Goal: Task Accomplishment & Management: Use online tool/utility

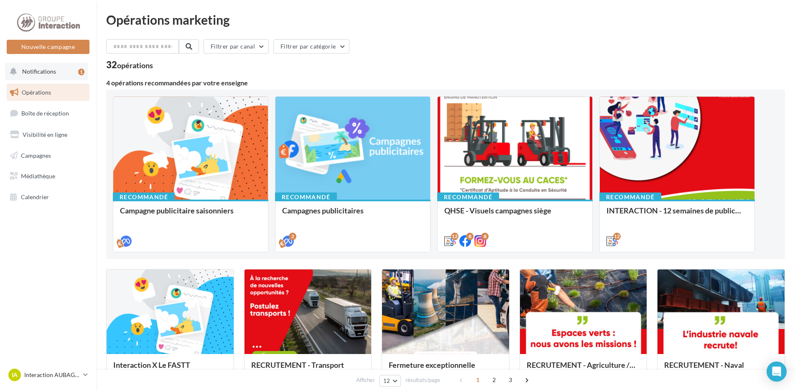
click at [61, 71] on button "Notifications 1" at bounding box center [46, 72] width 83 height 18
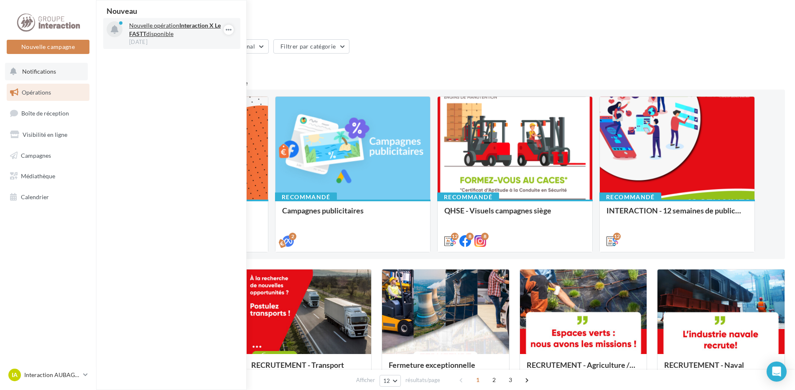
click at [198, 31] on p "Nouvelle opération Interaction X Le FASTT disponible" at bounding box center [177, 29] width 97 height 17
click at [196, 25] on strong "Interaction X Le FASTT" at bounding box center [175, 29] width 92 height 15
click at [176, 25] on p "Nouvelle opération Interaction X Le FASTT disponible" at bounding box center [177, 29] width 97 height 17
click at [113, 33] on icon at bounding box center [115, 30] width 8 height 9
click at [230, 28] on icon "button" at bounding box center [228, 30] width 7 height 10
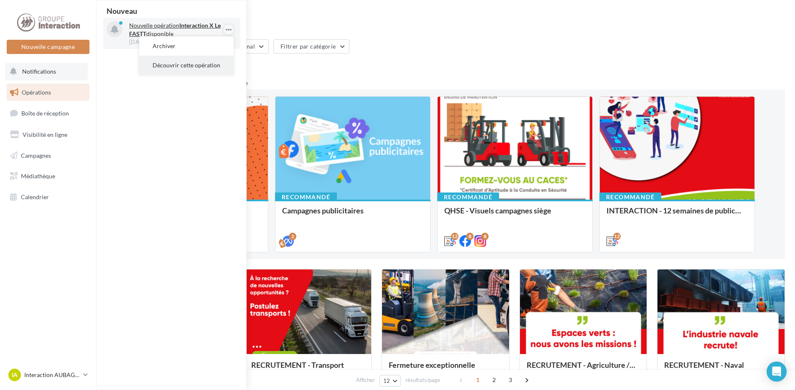
click at [198, 66] on button "Découvrir cette opération" at bounding box center [186, 65] width 94 height 19
click at [380, 56] on div "Filtrer par canal Filtrer par catégorie 32 opérations" at bounding box center [445, 54] width 679 height 30
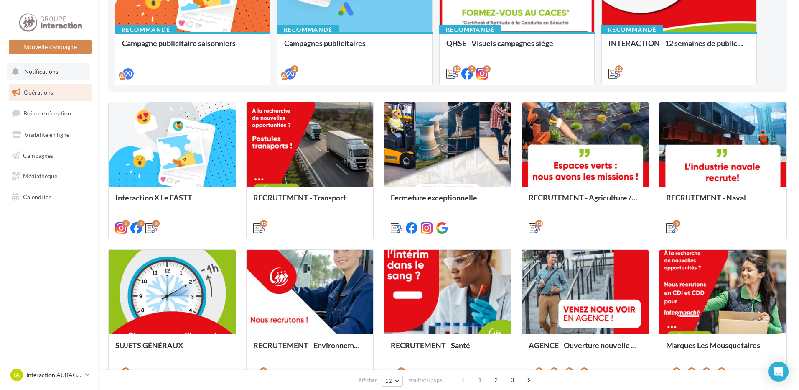
scroll to position [209, 0]
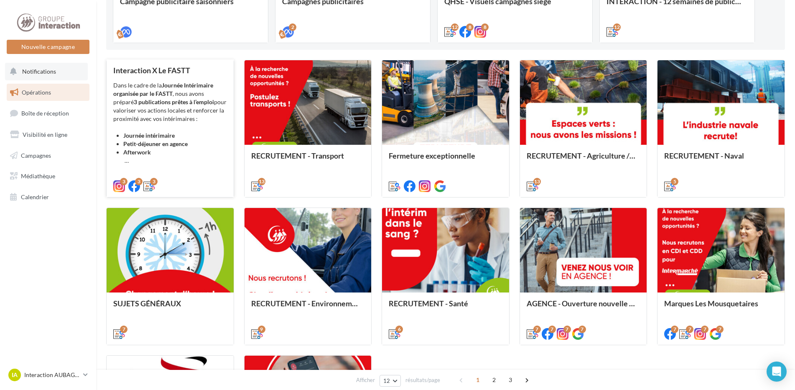
click at [209, 134] on li "Journée intérimaire" at bounding box center [175, 135] width 104 height 8
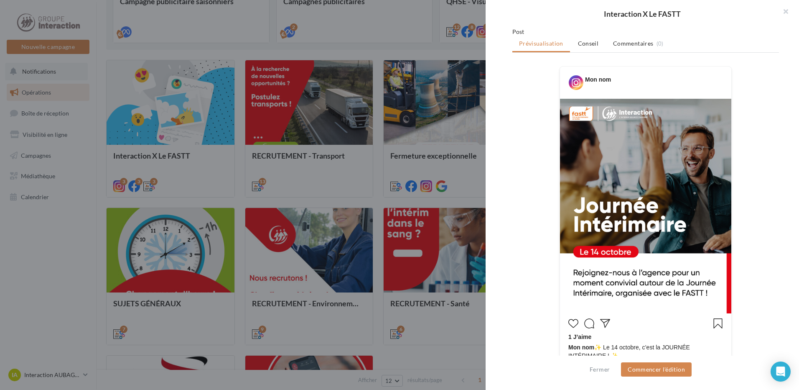
scroll to position [167, 0]
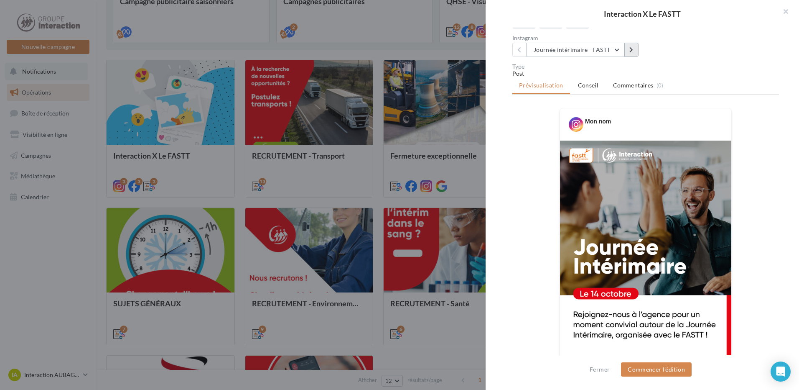
click at [630, 53] on icon at bounding box center [632, 50] width 4 height 6
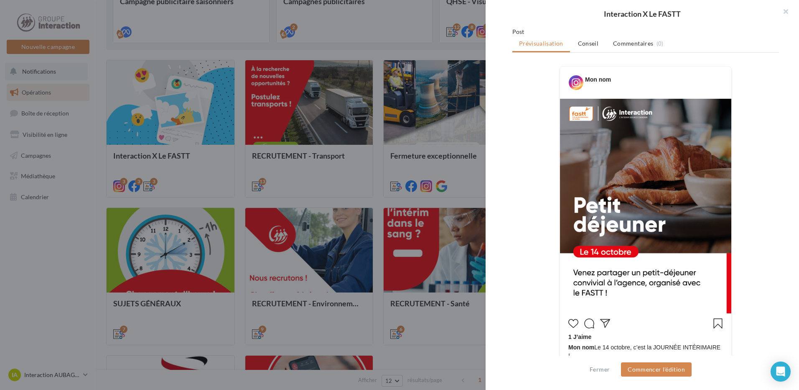
scroll to position [84, 0]
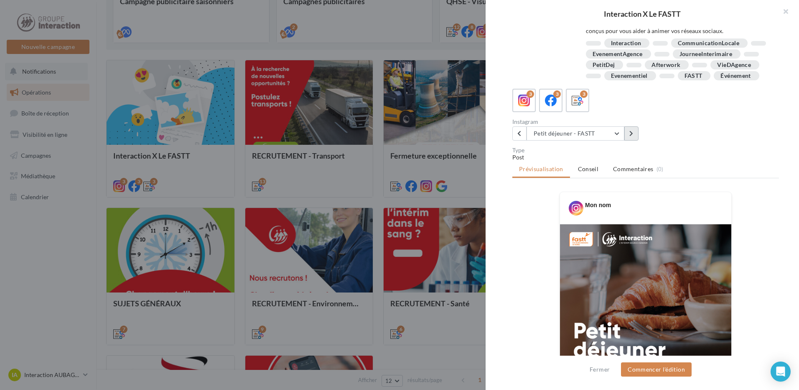
click at [632, 136] on icon at bounding box center [632, 133] width 4 height 6
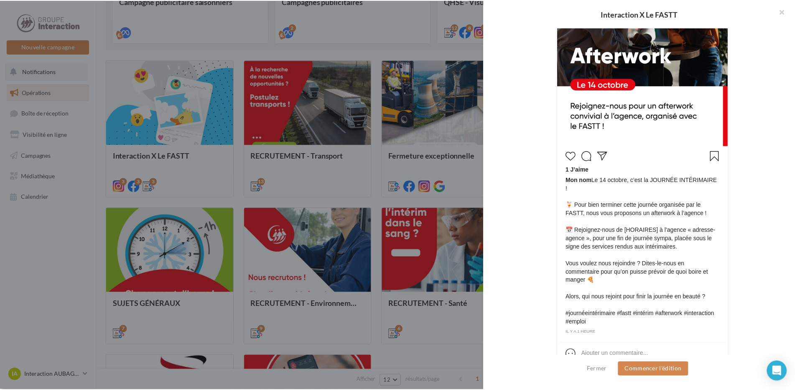
scroll to position [386, 0]
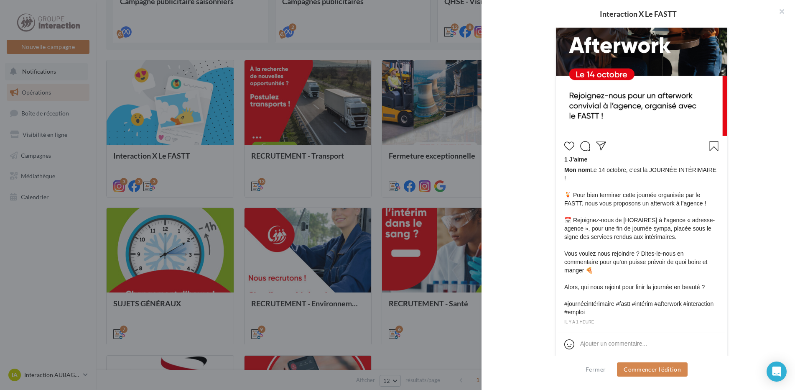
click at [419, 202] on div at bounding box center [397, 195] width 795 height 390
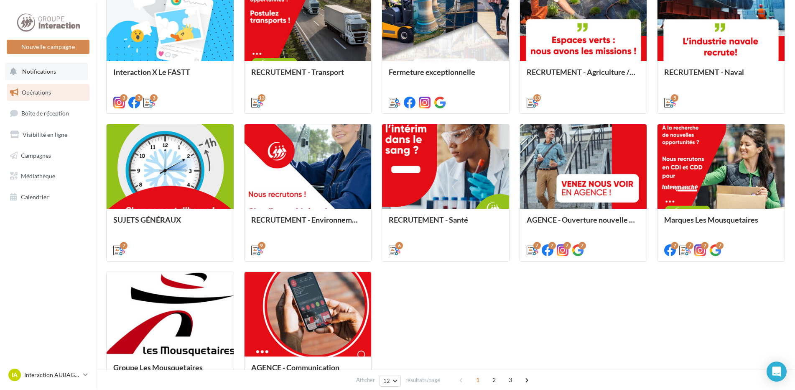
scroll to position [251, 0]
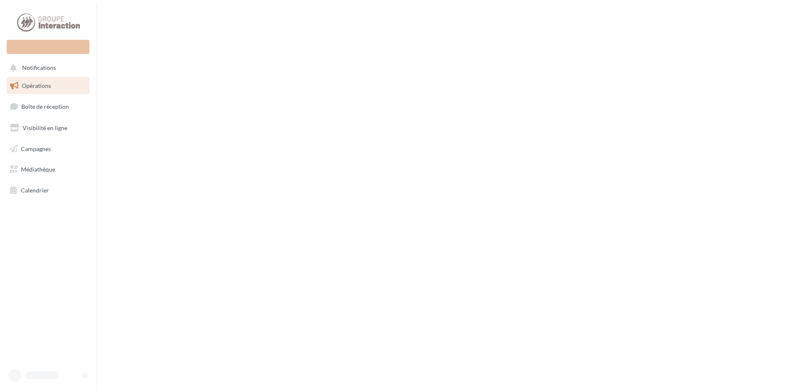
click at [64, 86] on link "Opérations" at bounding box center [48, 86] width 86 height 18
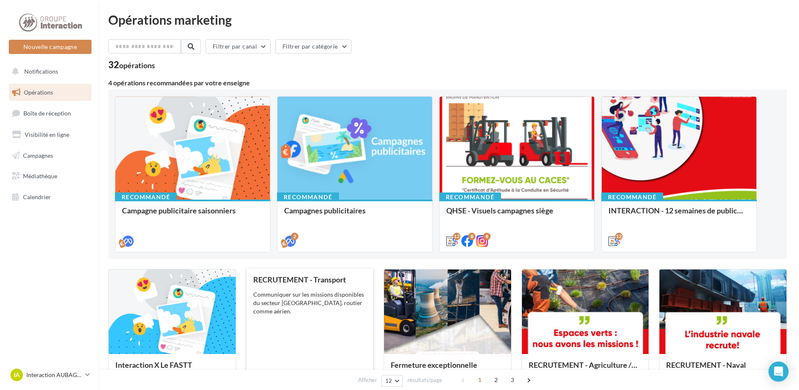
scroll to position [84, 0]
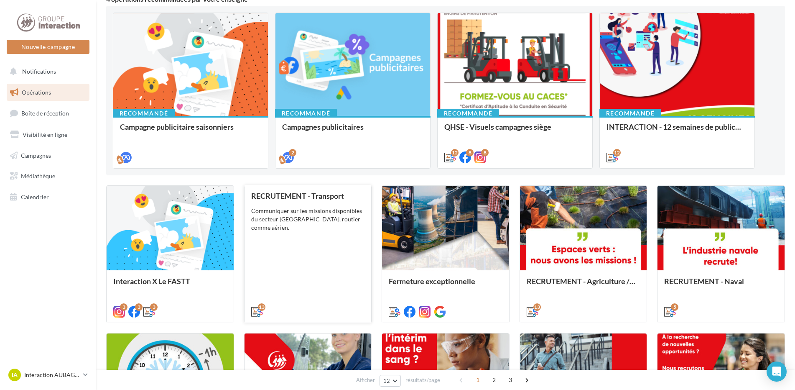
click at [338, 235] on div "RECRUTEMENT - Transport Communiquer sur les missions disponibles du secteur [GE…" at bounding box center [308, 252] width 114 height 123
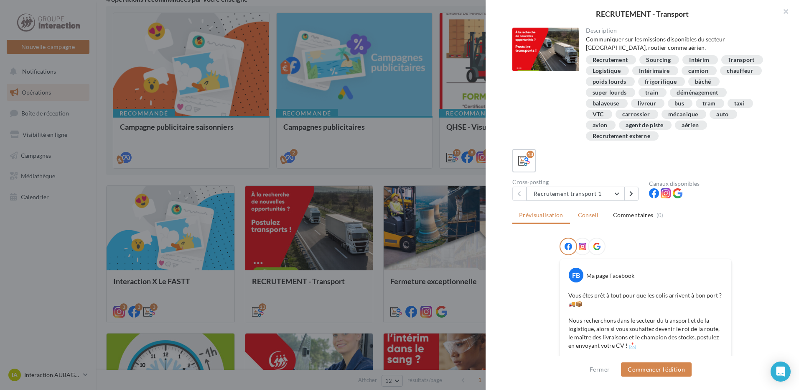
click at [587, 220] on li "Conseil" at bounding box center [589, 214] width 34 height 15
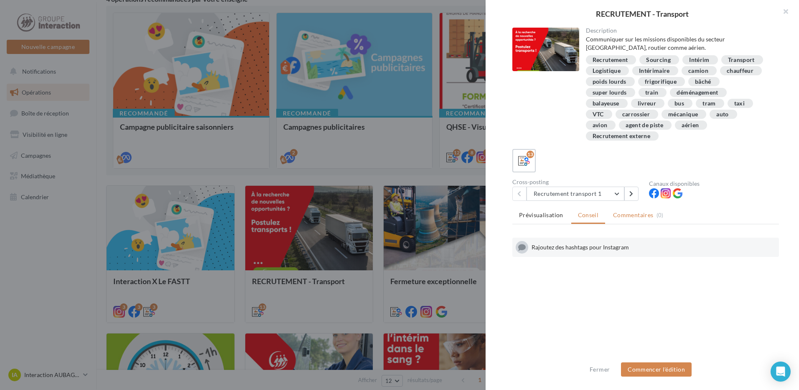
click at [608, 218] on li "Commentaires (0)" at bounding box center [639, 214] width 64 height 15
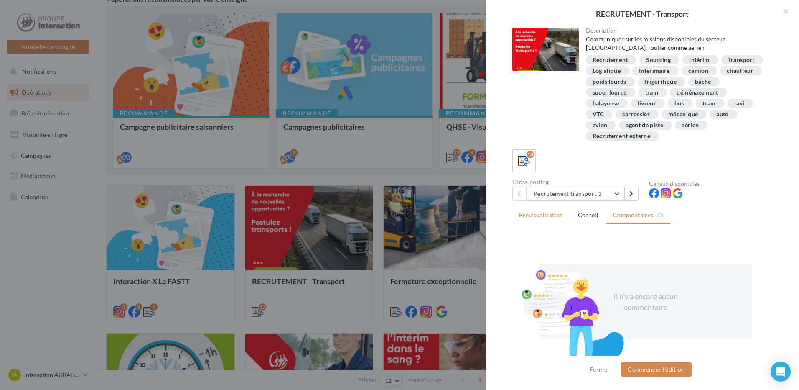
click at [549, 218] on span "Prévisualisation" at bounding box center [541, 214] width 44 height 7
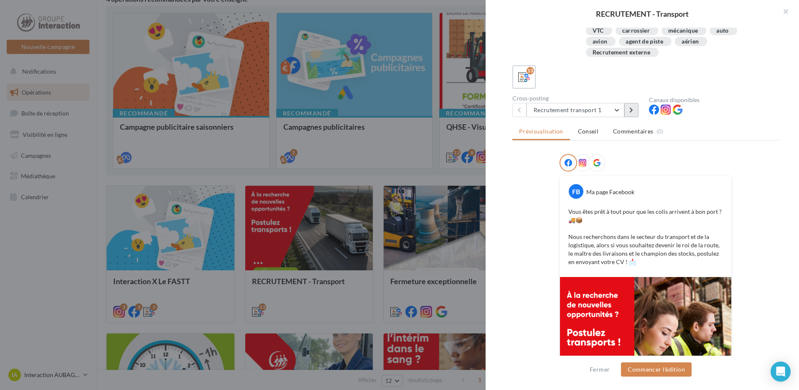
click at [635, 114] on button at bounding box center [632, 110] width 14 height 14
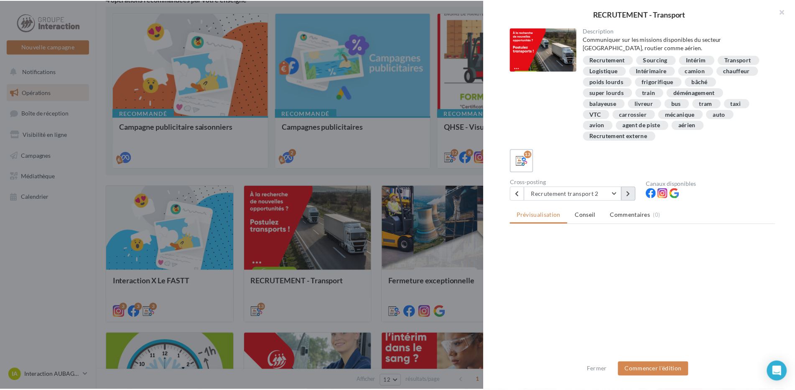
scroll to position [0, 0]
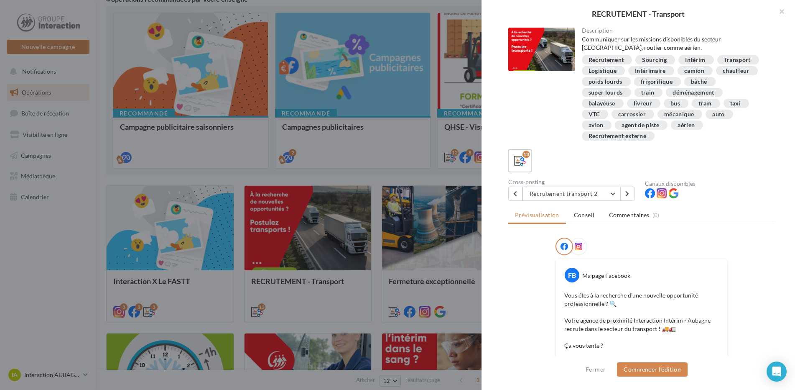
click at [353, 170] on div at bounding box center [397, 195] width 795 height 390
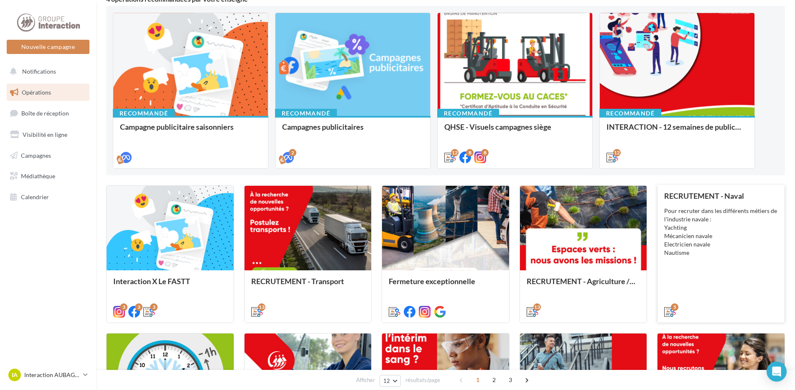
scroll to position [125, 0]
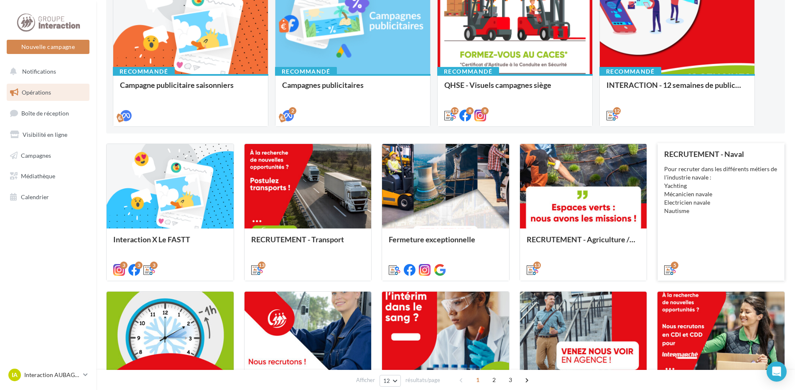
click at [716, 227] on div "RECRUTEMENT - Naval Pour recruter dans les différents métiers de l'industrie na…" at bounding box center [721, 211] width 114 height 123
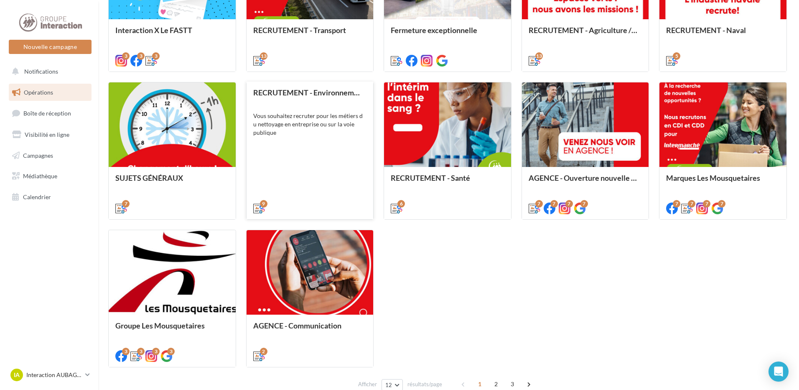
scroll to position [376, 0]
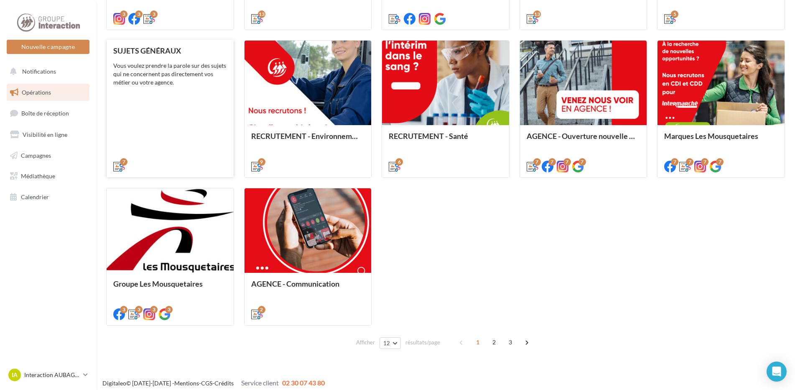
click at [168, 100] on div "SUJETS GÉNÉRAUX Vous voulez prendre la parole sur des sujets qui ne concernent …" at bounding box center [170, 107] width 114 height 123
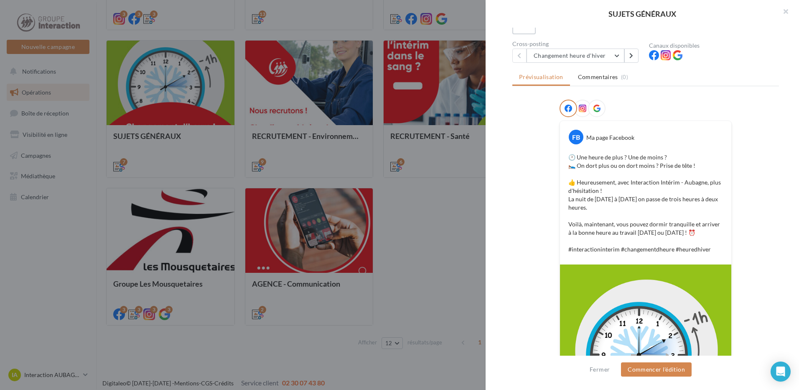
scroll to position [0, 0]
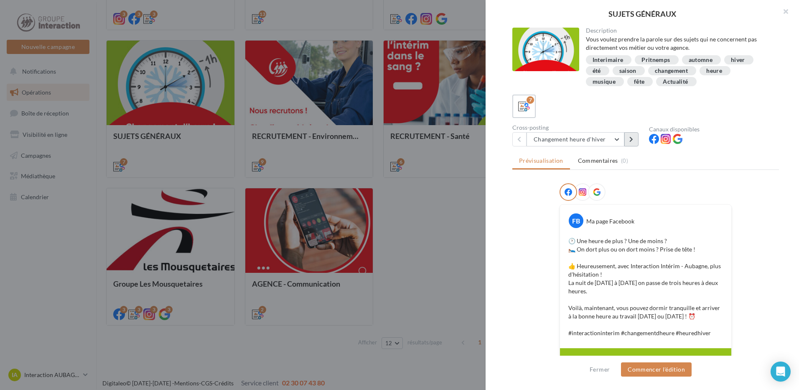
click at [629, 140] on button at bounding box center [632, 139] width 14 height 14
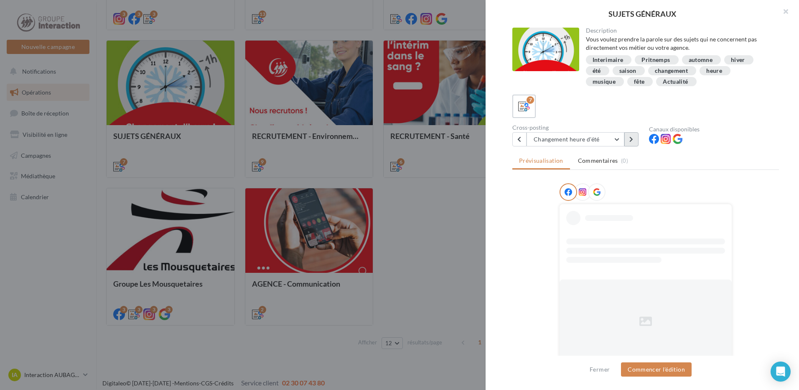
drag, startPoint x: 629, startPoint y: 140, endPoint x: 628, endPoint y: 144, distance: 4.3
click at [628, 144] on button at bounding box center [632, 139] width 14 height 14
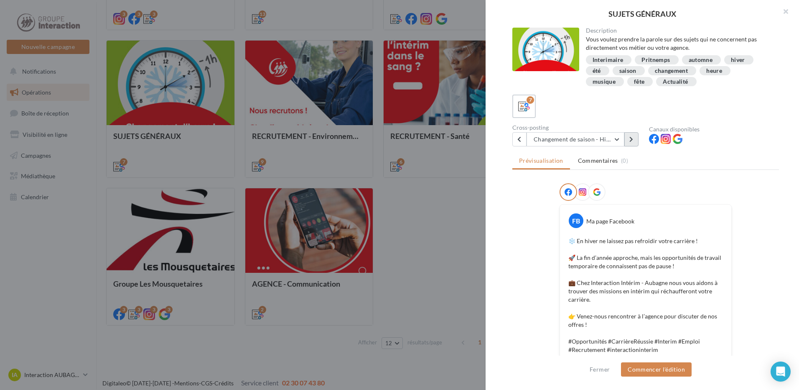
click at [629, 142] on button at bounding box center [632, 139] width 14 height 14
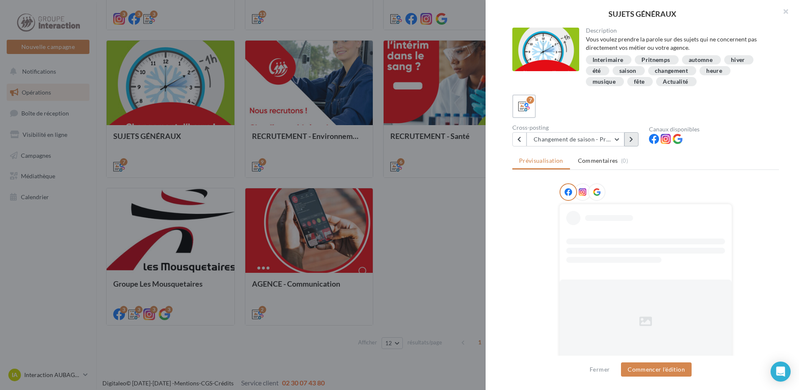
click at [629, 142] on button at bounding box center [632, 139] width 14 height 14
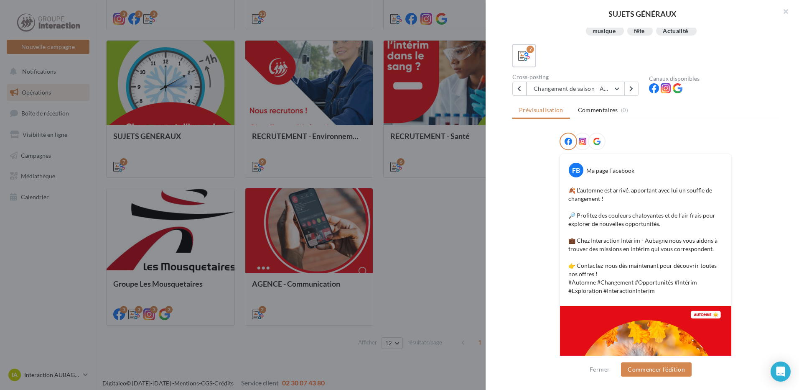
scroll to position [9, 0]
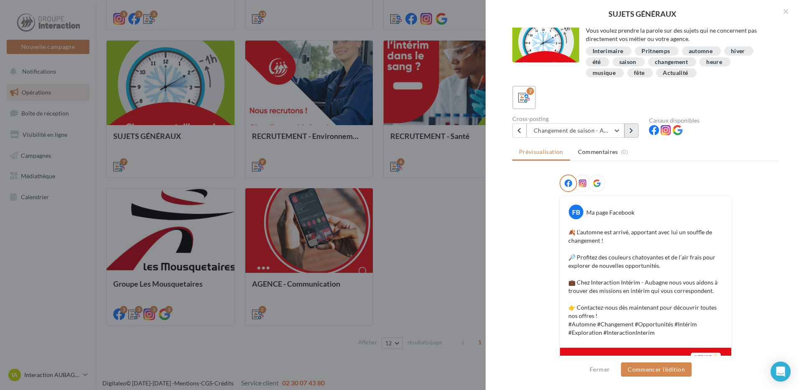
click at [629, 128] on button at bounding box center [632, 130] width 14 height 14
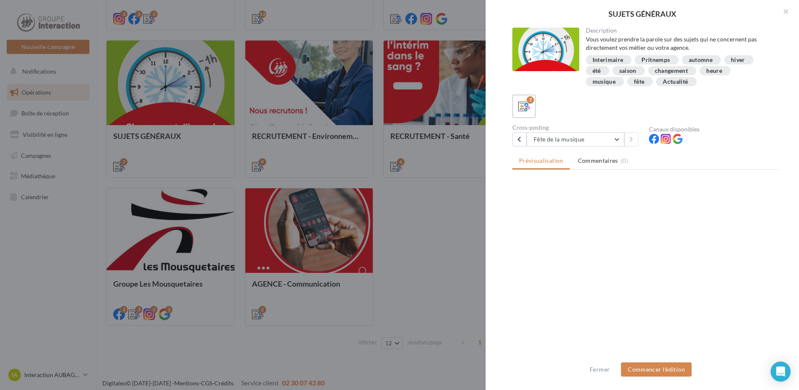
scroll to position [0, 0]
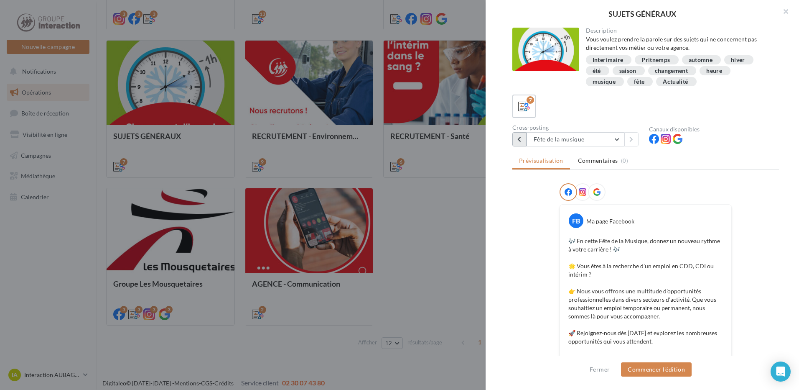
click at [516, 137] on button at bounding box center [520, 139] width 14 height 14
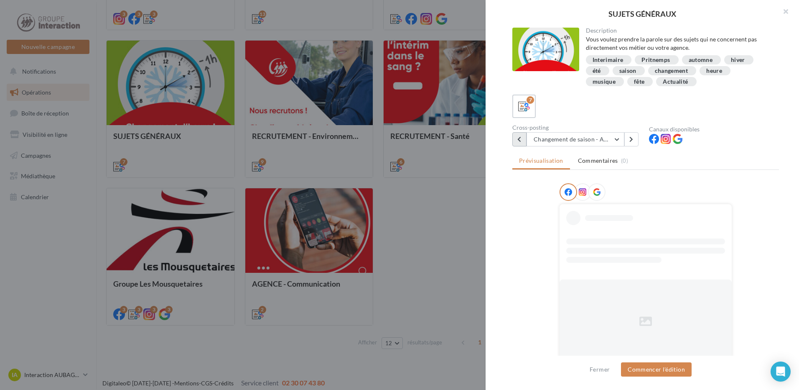
click at [516, 137] on button at bounding box center [520, 139] width 14 height 14
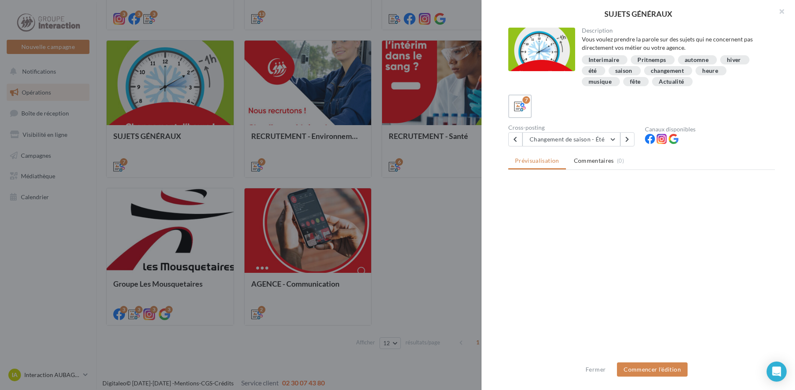
click at [416, 232] on div at bounding box center [397, 195] width 795 height 390
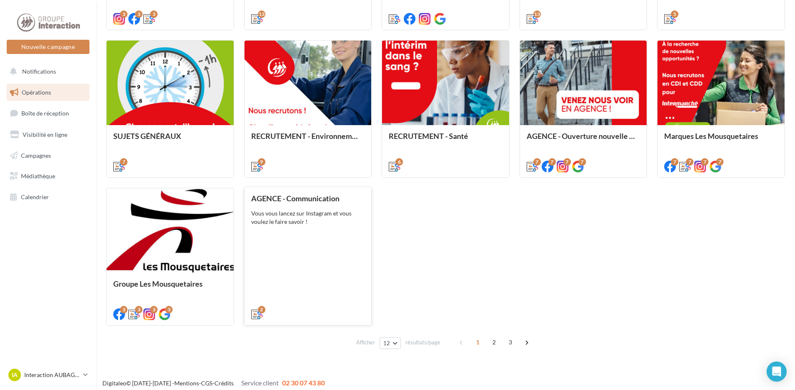
click at [296, 238] on div "AGENCE - Communication Vous vous lancez sur Instagram et vous voulez le faire s…" at bounding box center [308, 255] width 114 height 123
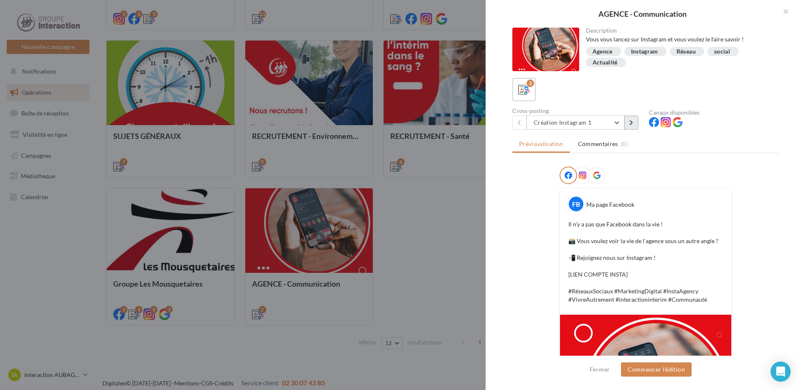
click at [628, 124] on button at bounding box center [632, 122] width 14 height 14
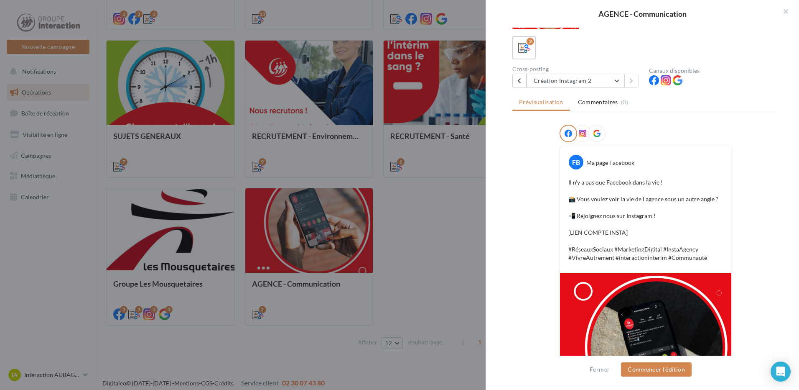
scroll to position [125, 0]
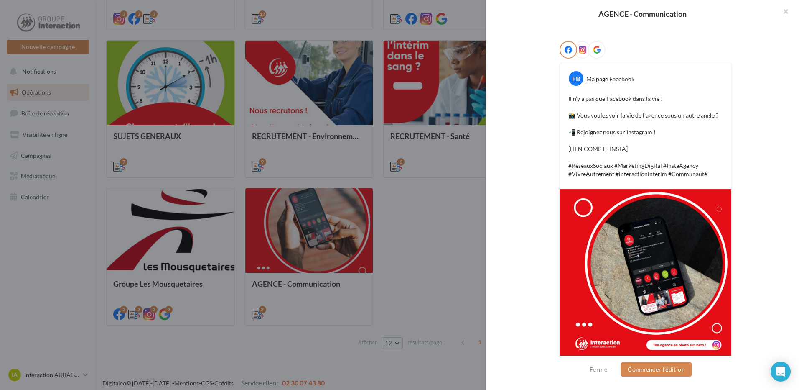
click at [579, 46] on icon at bounding box center [583, 50] width 8 height 8
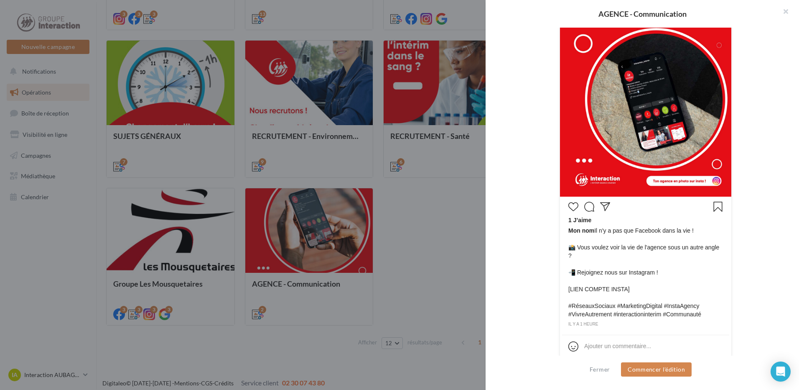
scroll to position [0, 0]
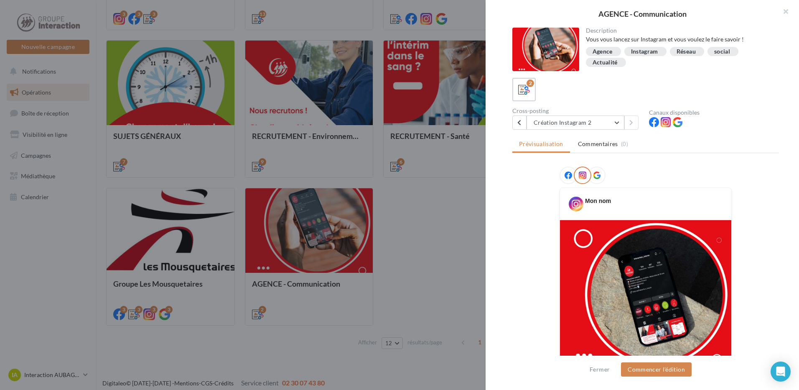
click at [571, 174] on div at bounding box center [569, 175] width 18 height 18
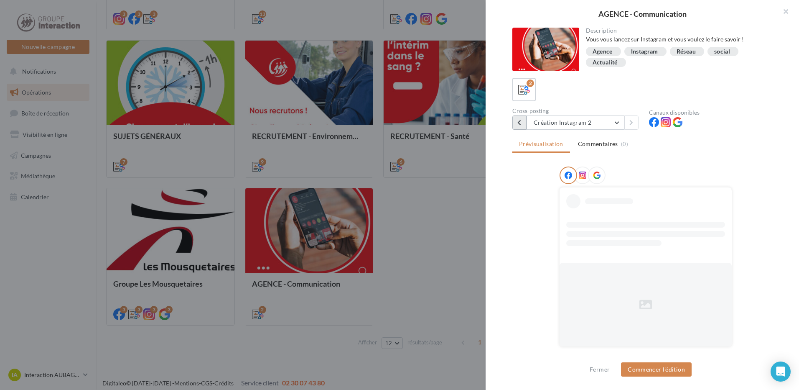
click at [526, 125] on button at bounding box center [520, 122] width 14 height 14
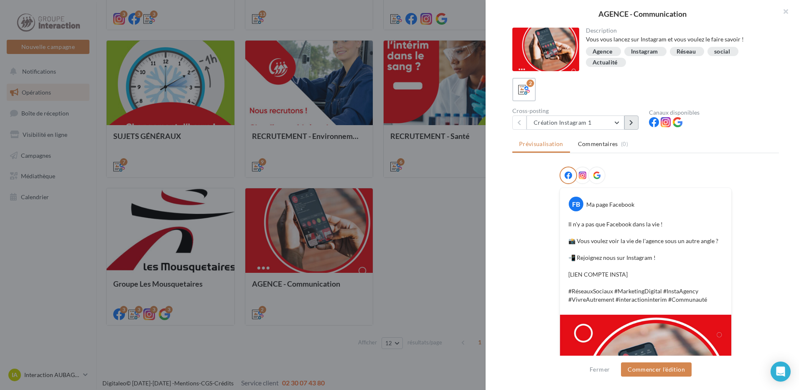
click at [632, 124] on icon at bounding box center [632, 123] width 4 height 6
click at [521, 125] on icon at bounding box center [520, 123] width 4 height 6
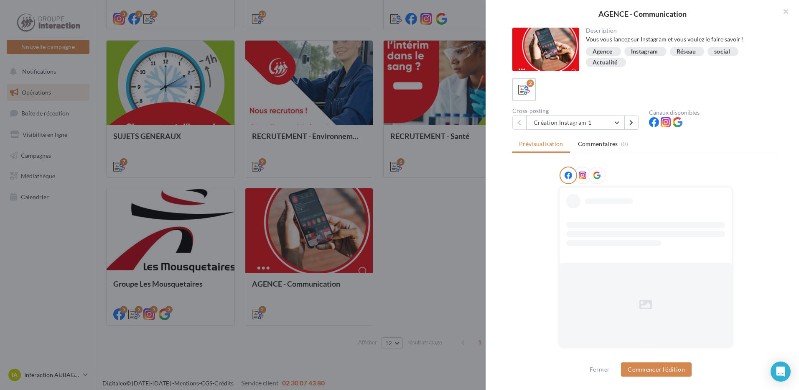
scroll to position [1, 0]
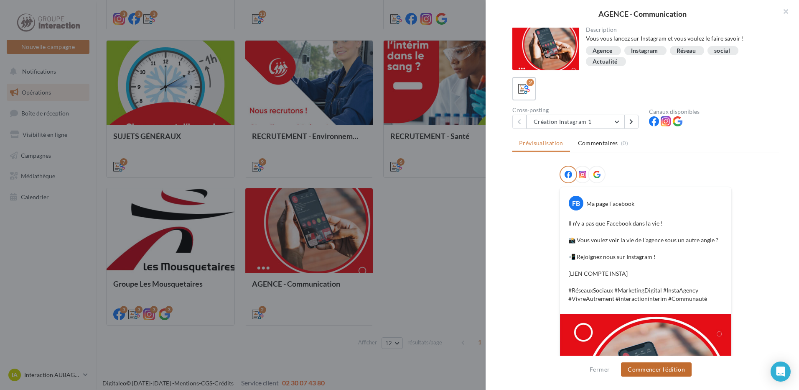
click at [643, 369] on button "Commencer l'édition" at bounding box center [656, 369] width 71 height 14
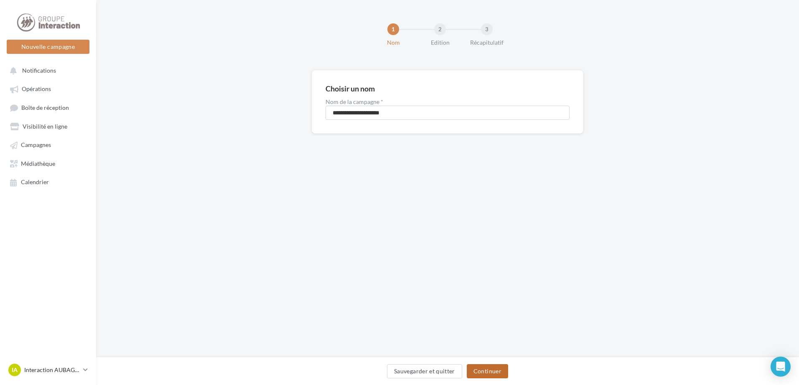
click at [482, 367] on button "Continuer" at bounding box center [487, 372] width 41 height 14
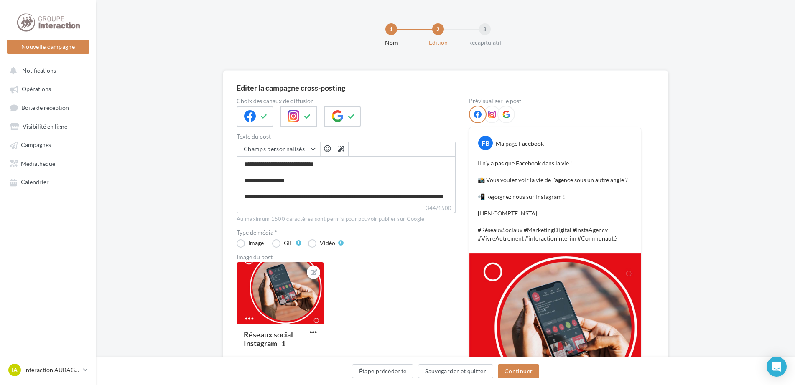
scroll to position [40, 0]
drag, startPoint x: 307, startPoint y: 171, endPoint x: 233, endPoint y: 169, distance: 74.0
click at [233, 169] on div "Editer la campagne cross-posting Choix des canaux de diffusion Texte du post Ch…" at bounding box center [446, 263] width 446 height 387
paste textarea "**********"
type textarea "**********"
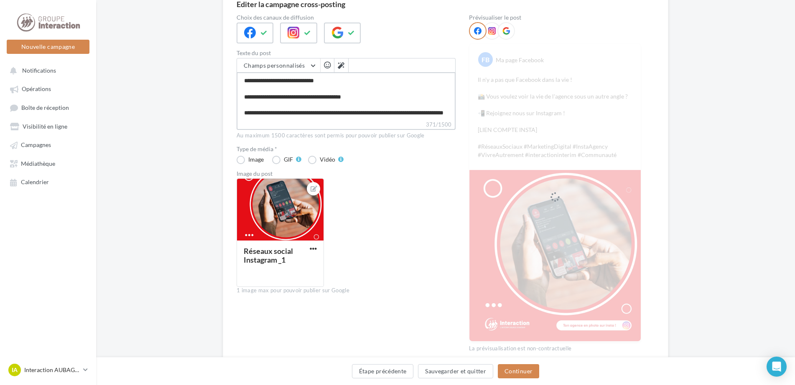
scroll to position [0, 0]
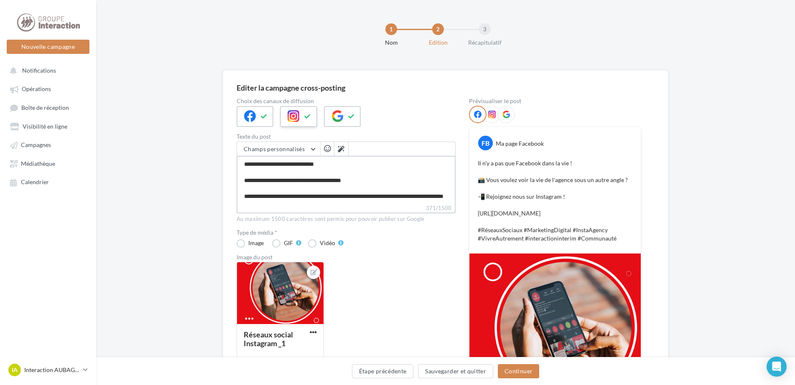
type textarea "**********"
click at [308, 115] on icon at bounding box center [307, 117] width 7 height 6
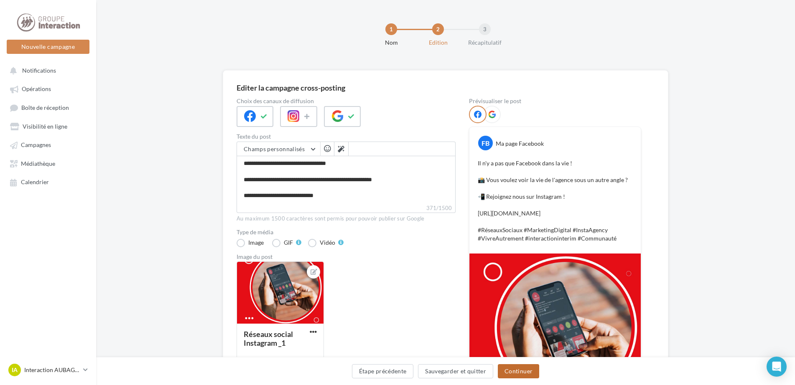
click at [528, 377] on button "Continuer" at bounding box center [518, 372] width 41 height 14
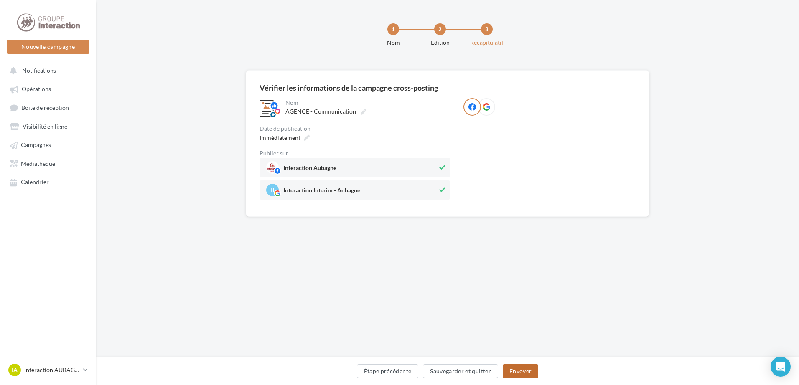
click at [531, 372] on button "Envoyer" at bounding box center [521, 372] width 36 height 14
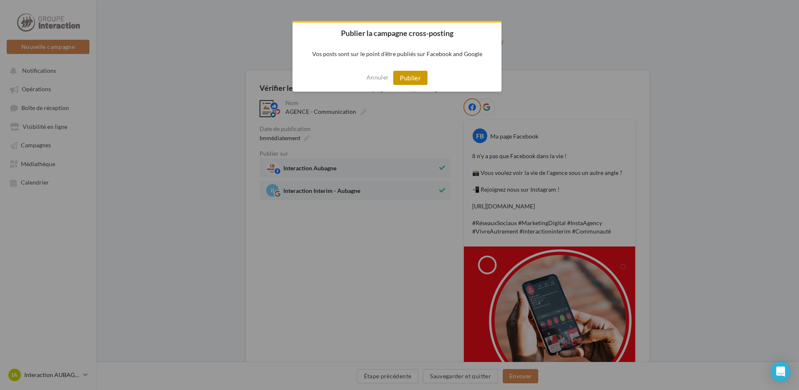
click at [415, 75] on button "Publier" at bounding box center [410, 78] width 34 height 14
